Goal: Task Accomplishment & Management: Manage account settings

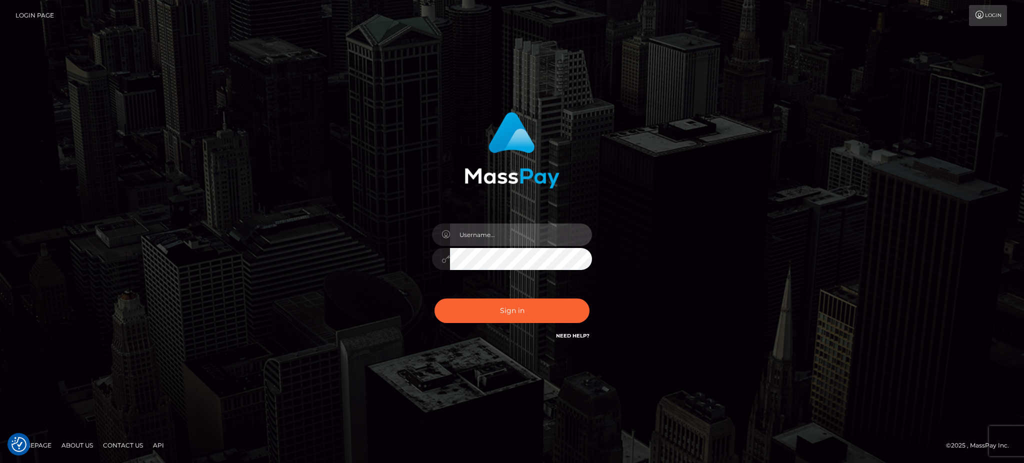
type input "Arjhon.megabonanza"
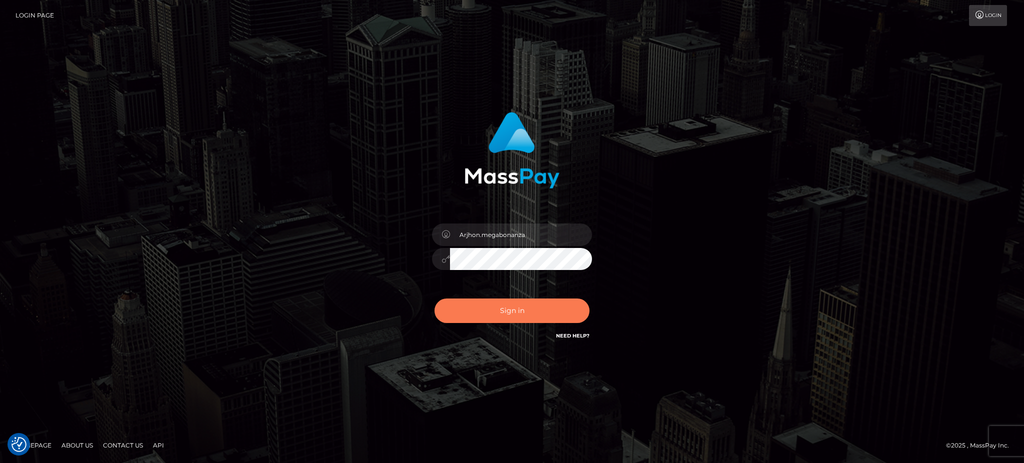
click at [518, 310] on button "Sign in" at bounding box center [511, 310] width 155 height 24
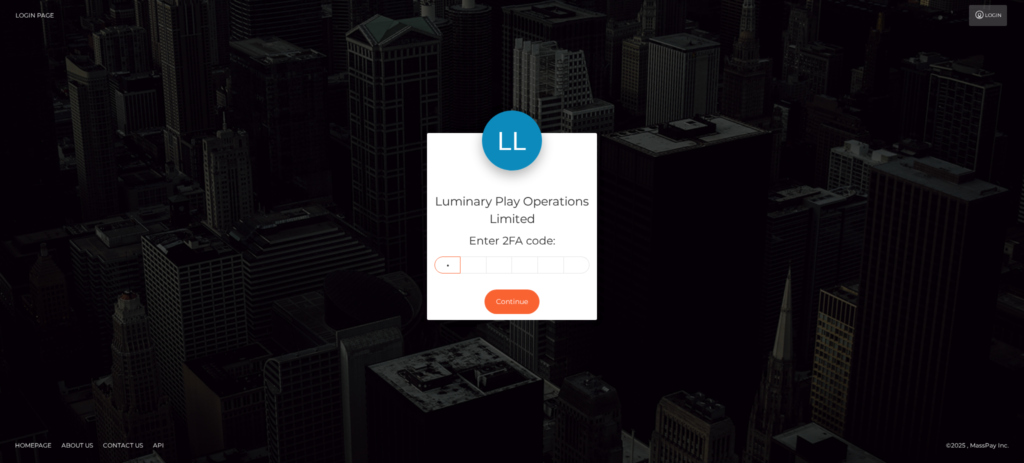
type input "0"
type input "8"
type input "3"
type input "7"
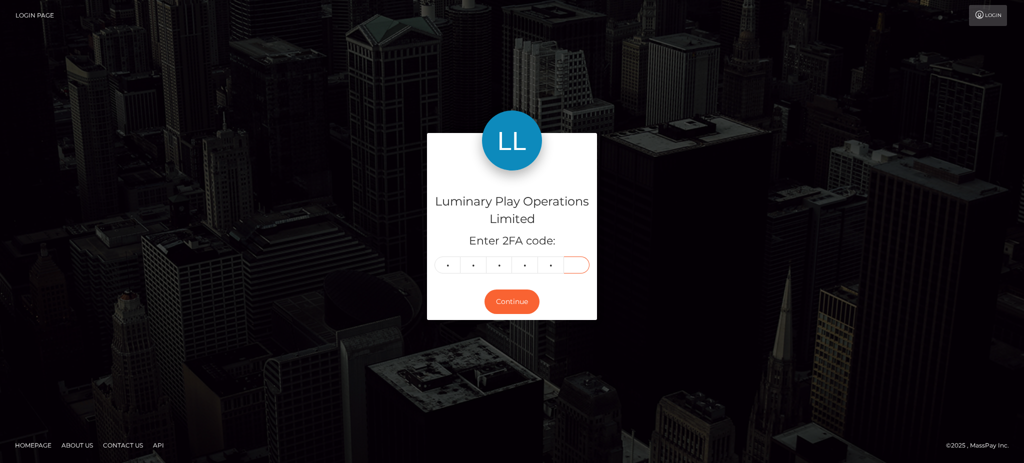
type input "5"
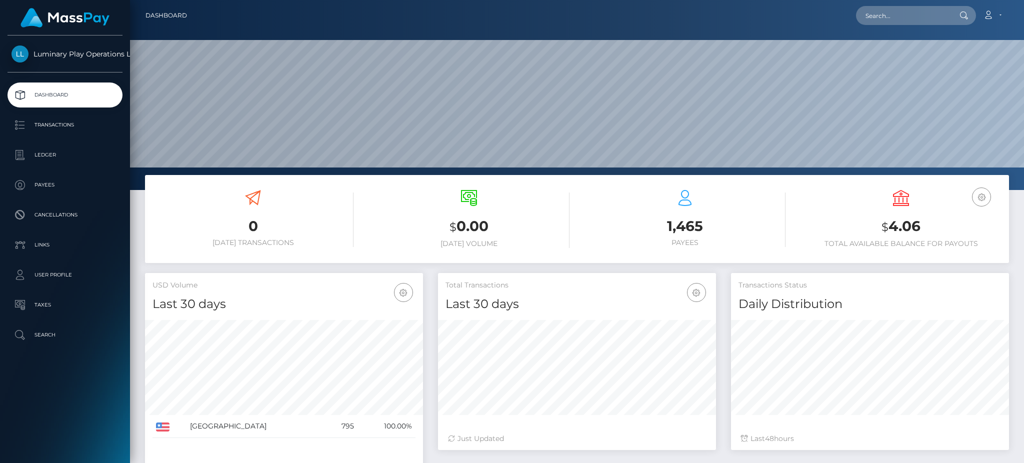
scroll to position [177, 277]
